Goal: Transaction & Acquisition: Purchase product/service

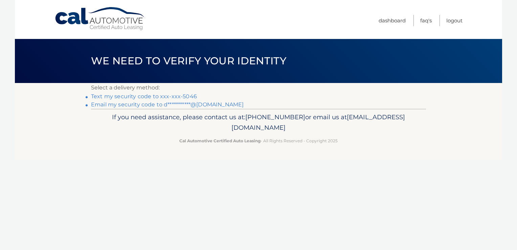
click at [179, 94] on link "Text my security code to xxx-xxx-5046" at bounding box center [144, 96] width 106 height 6
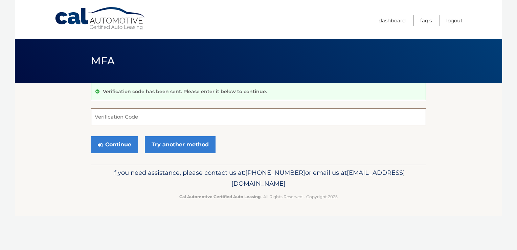
click at [170, 114] on input "Verification Code" at bounding box center [258, 116] width 335 height 17
type input "639544"
click at [124, 143] on button "Continue" at bounding box center [114, 144] width 47 height 17
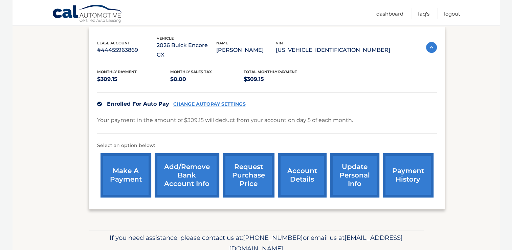
scroll to position [127, 0]
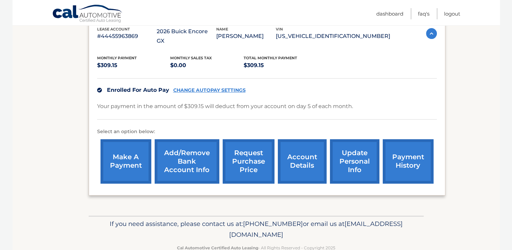
click at [124, 143] on link "make a payment" at bounding box center [125, 161] width 51 height 44
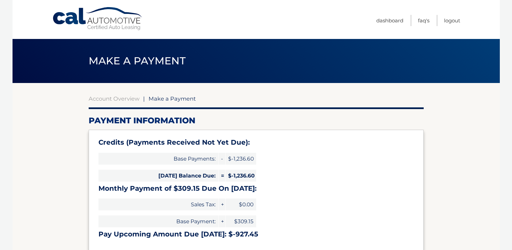
select select "NmRlZDExNjAtZTAwOC00MDY1LWJkYTEtZjJjNGExNWU5OWM1"
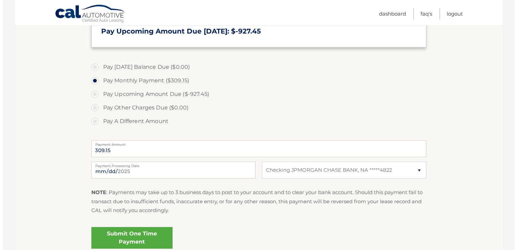
scroll to position [258, 0]
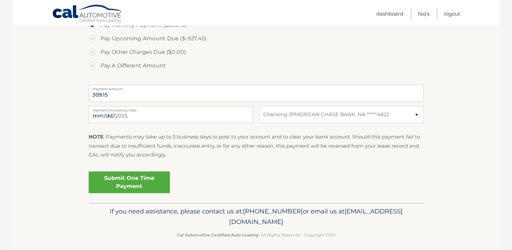
click at [136, 182] on link "Submit One Time Payment" at bounding box center [129, 182] width 81 height 22
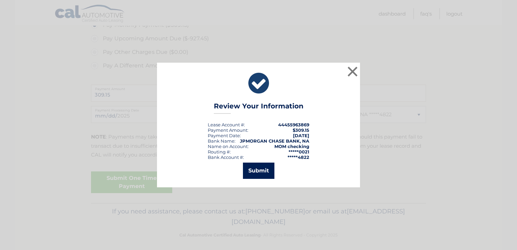
click at [260, 174] on button "Submit" at bounding box center [258, 170] width 31 height 16
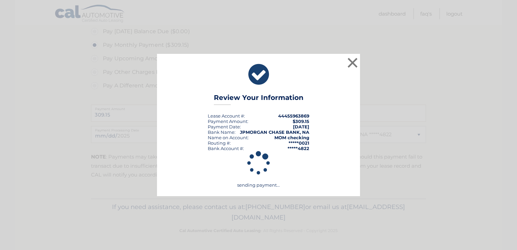
scroll to position [237, 0]
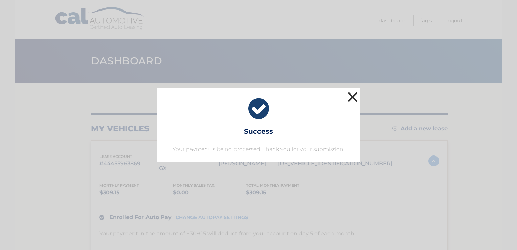
click at [349, 101] on button "×" at bounding box center [353, 97] width 14 height 14
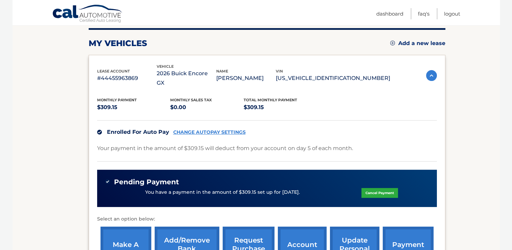
scroll to position [79, 0]
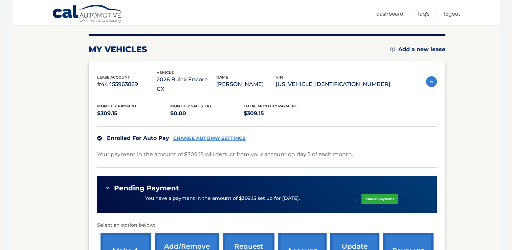
click at [394, 242] on link "payment history" at bounding box center [408, 254] width 51 height 44
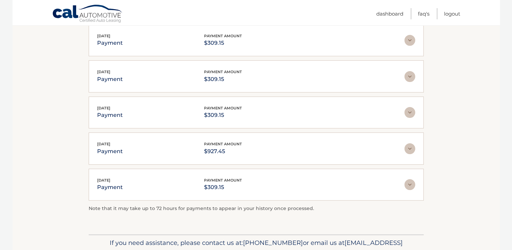
scroll to position [142, 0]
click at [454, 14] on link "Logout" at bounding box center [452, 13] width 16 height 11
